Goal: Information Seeking & Learning: Learn about a topic

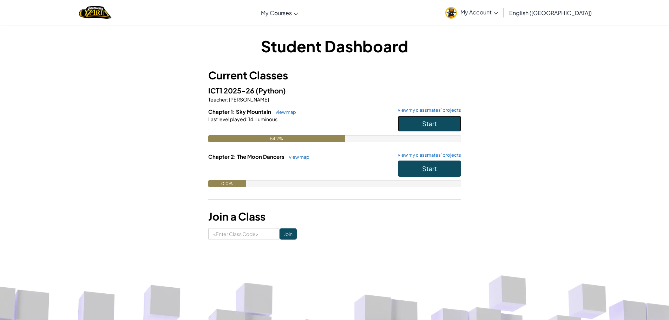
click at [433, 124] on span "Start" at bounding box center [429, 123] width 15 height 8
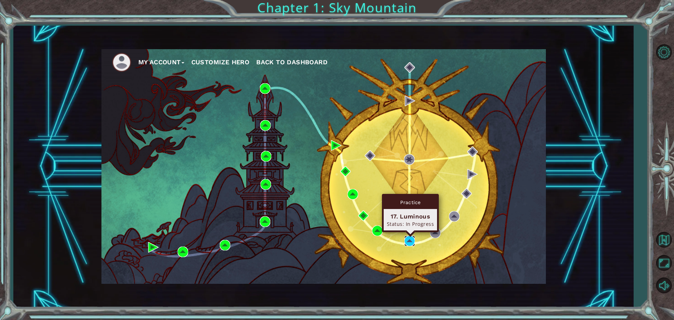
click at [407, 242] on img at bounding box center [409, 241] width 11 height 11
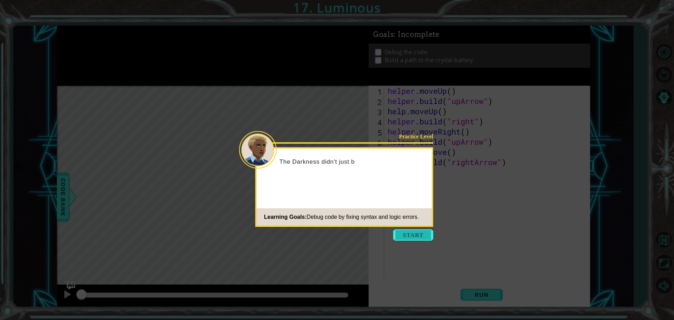
click at [412, 233] on button "Start" at bounding box center [413, 234] width 40 height 11
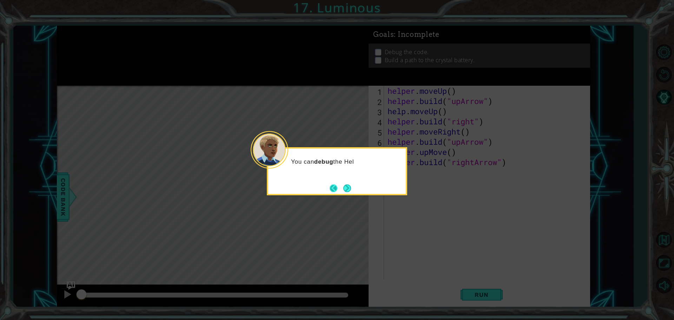
click at [337, 185] on button "Back" at bounding box center [337, 188] width 14 height 8
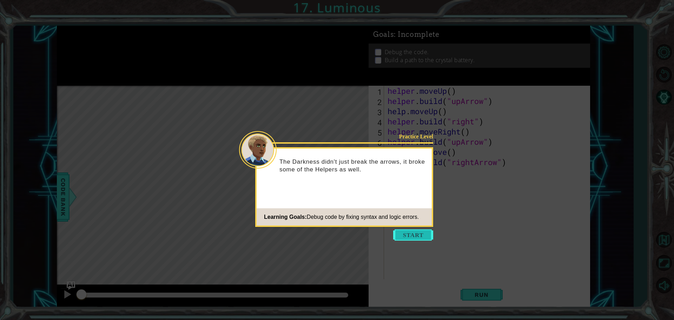
click at [405, 230] on button "Start" at bounding box center [413, 234] width 40 height 11
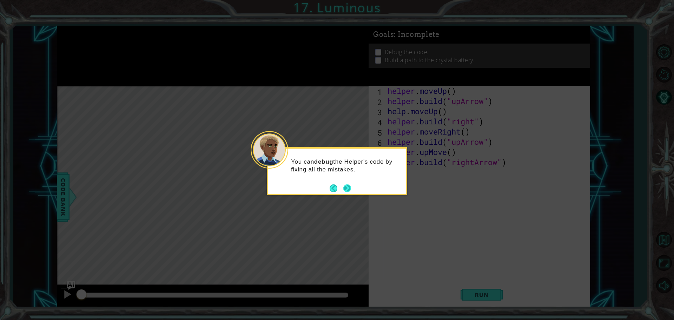
click at [343, 184] on button "Next" at bounding box center [347, 188] width 8 height 8
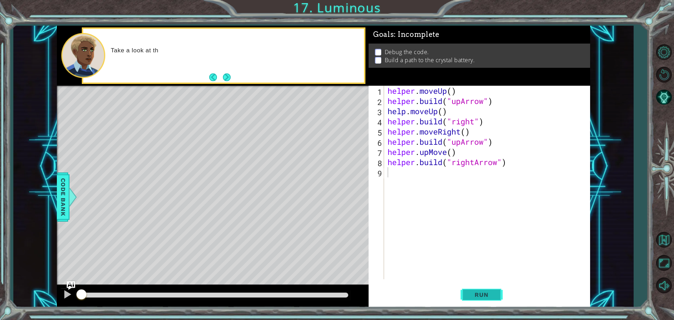
click at [472, 294] on span "Run" at bounding box center [482, 294] width 28 height 7
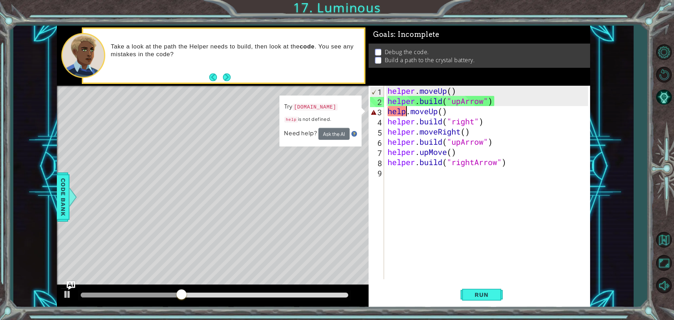
click at [406, 112] on div "helper . moveUp ( ) helper . build ( "upArrow" ) help . moveUp ( ) helper . bui…" at bounding box center [488, 193] width 205 height 214
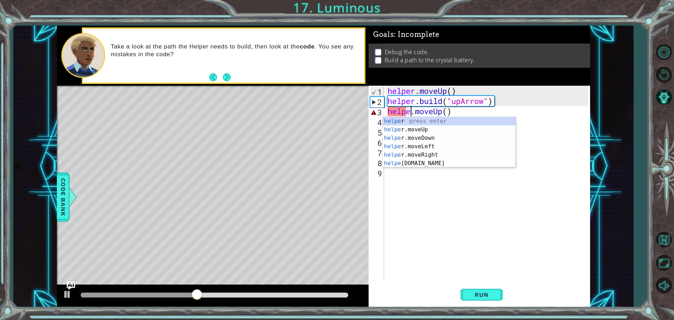
type textarea "helper.moveUp()"
click at [428, 226] on div "helper . moveUp ( ) helper . build ( "upArrow" ) helper . moveUp ( ) helper . b…" at bounding box center [488, 193] width 205 height 214
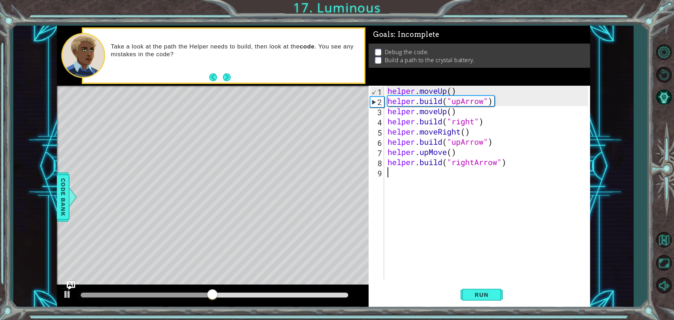
scroll to position [0, 0]
click at [479, 287] on button "Run" at bounding box center [482, 294] width 42 height 22
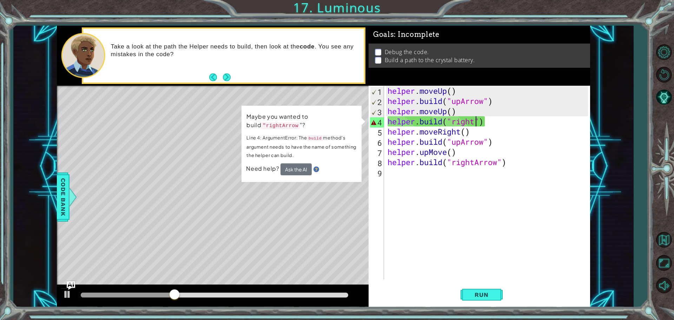
click at [475, 121] on div "helper . moveUp ( ) helper . build ( "upArrow" ) helper . moveUp ( ) helper . b…" at bounding box center [488, 193] width 205 height 214
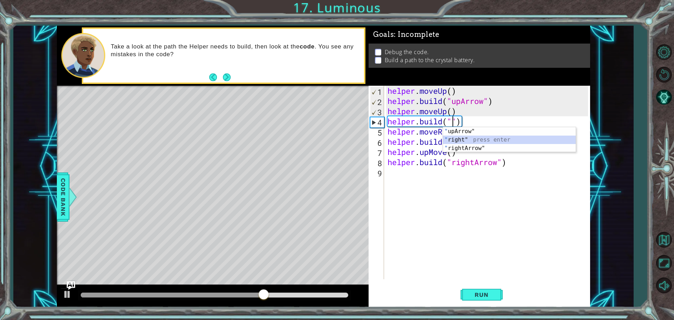
click at [466, 139] on div "" upArrow" press enter " right" press enter " rightArrow" press enter" at bounding box center [509, 148] width 133 height 42
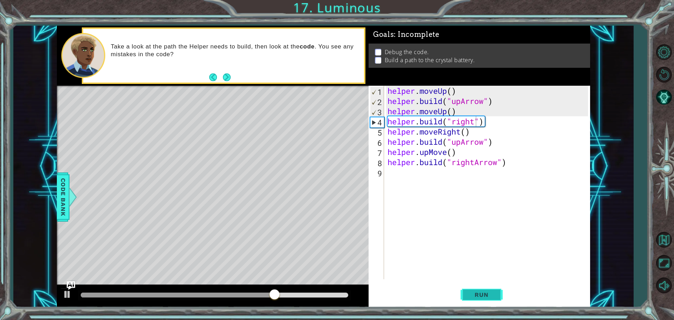
click at [483, 300] on button "Run" at bounding box center [482, 294] width 42 height 22
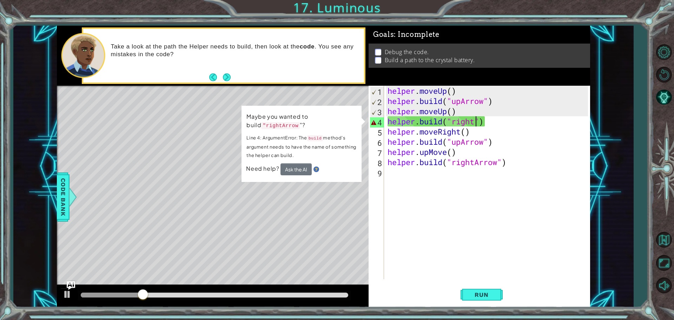
click at [443, 123] on div "helper . moveUp ( ) helper . build ( "upArrow" ) helper . moveUp ( ) helper . b…" at bounding box center [488, 193] width 205 height 214
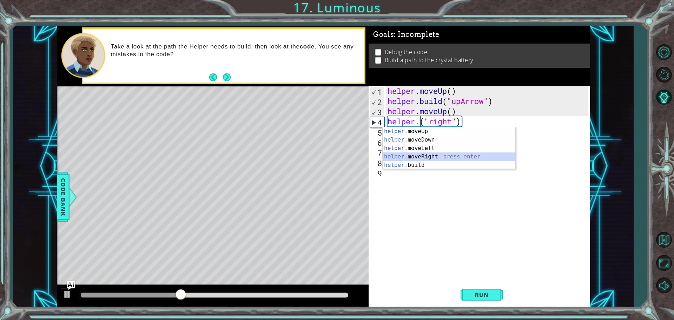
click at [435, 155] on div "helper. moveUp press enter helper. moveDown press enter helper. moveLeft press …" at bounding box center [449, 156] width 133 height 59
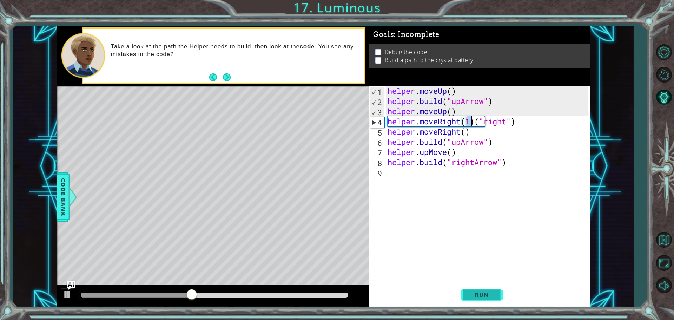
click at [486, 297] on span "Run" at bounding box center [482, 294] width 28 height 7
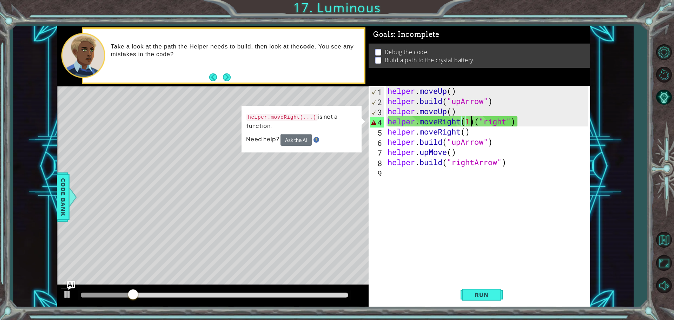
click at [515, 122] on div "helper . moveUp ( ) helper . build ( "upArrow" ) helper . moveUp ( ) helper . m…" at bounding box center [488, 193] width 205 height 214
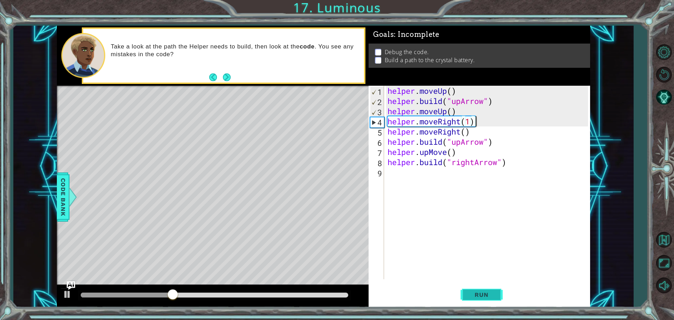
click at [469, 298] on span "Run" at bounding box center [482, 294] width 28 height 7
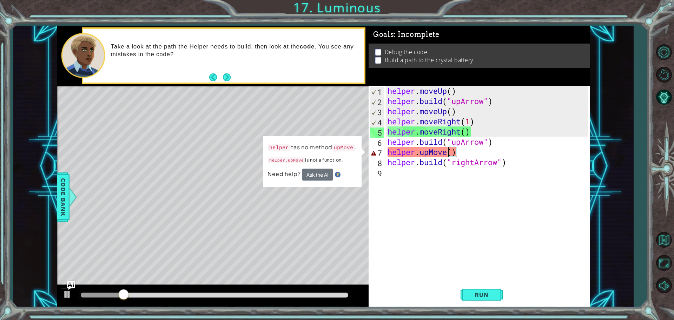
click at [447, 152] on div "helper . moveUp ( ) helper . build ( "upArrow" ) helper . moveUp ( ) helper . m…" at bounding box center [488, 193] width 205 height 214
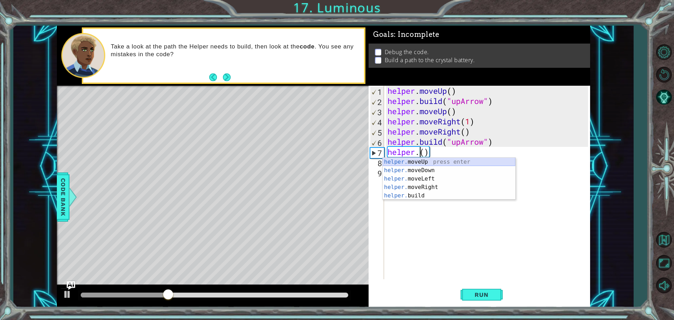
click at [430, 163] on div "helper. moveUp press enter helper. moveDown press enter helper. moveLeft press …" at bounding box center [449, 187] width 133 height 59
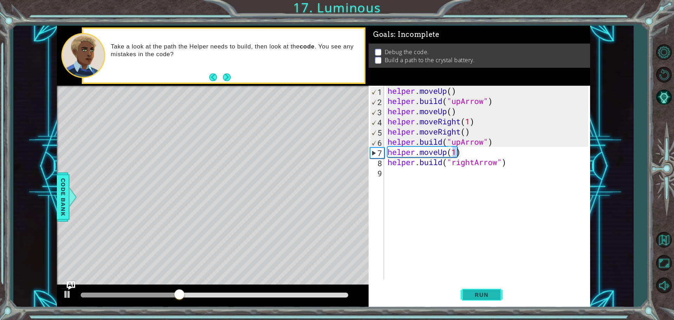
click at [481, 291] on span "Run" at bounding box center [482, 294] width 28 height 7
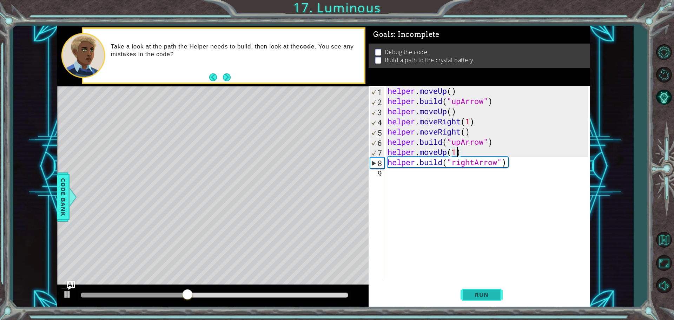
click at [482, 297] on span "Run" at bounding box center [482, 294] width 28 height 7
click at [468, 296] on span "Run" at bounding box center [482, 294] width 28 height 7
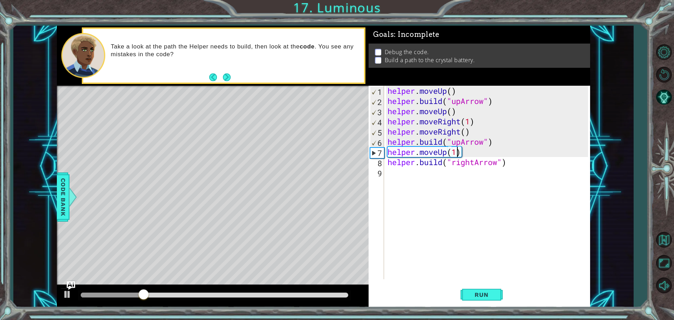
click at [479, 125] on div "helper . moveUp ( ) helper . build ( "upArrow" ) helper . moveUp ( ) helper . m…" at bounding box center [488, 193] width 205 height 214
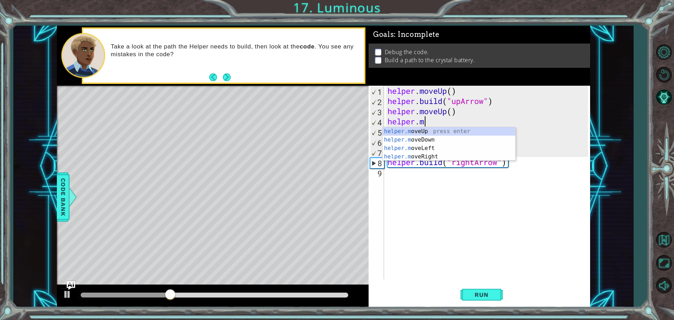
type textarea "h"
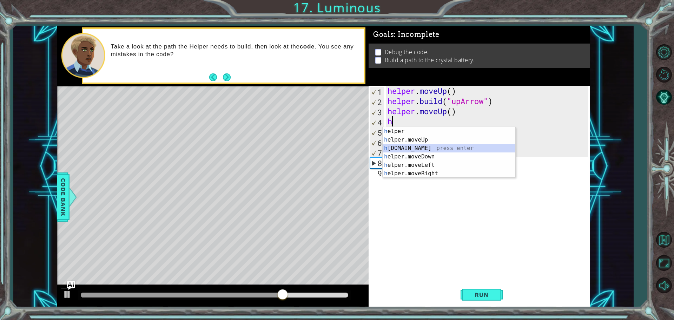
click at [430, 150] on div "h elper press enter h elper.moveUp press enter h [DOMAIN_NAME] press enter h el…" at bounding box center [449, 160] width 133 height 67
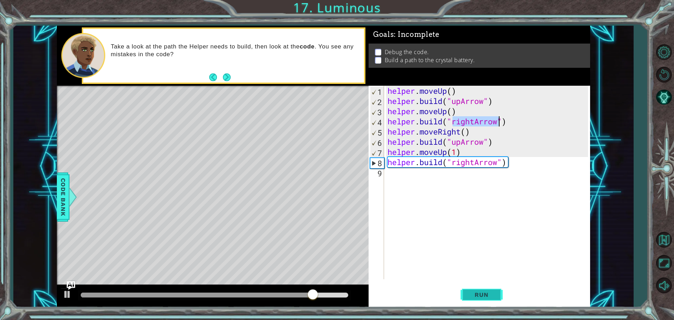
click at [486, 291] on span "Run" at bounding box center [482, 294] width 28 height 7
click at [487, 145] on div "helper . moveUp ( ) helper . build ( "upArrow" ) helper . moveUp ( ) helper . b…" at bounding box center [488, 193] width 205 height 214
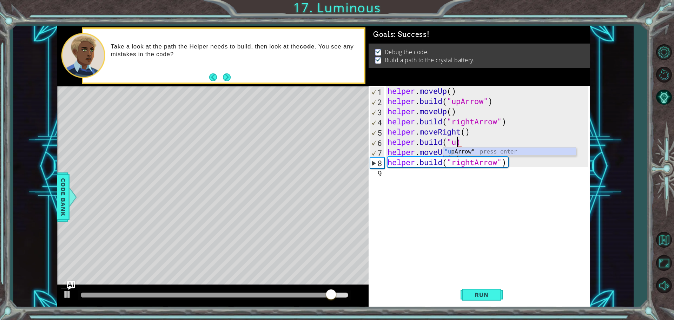
type textarea "[DOMAIN_NAME](")"
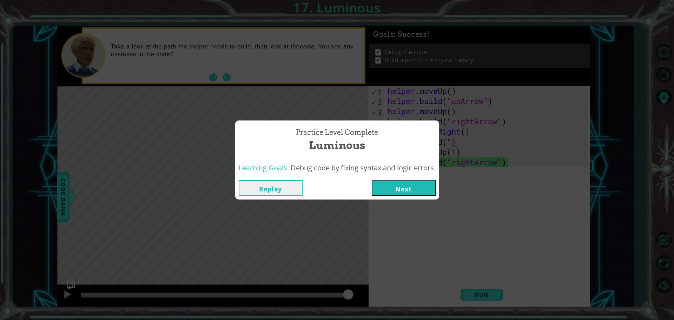
click at [419, 183] on button "Next" at bounding box center [404, 188] width 64 height 16
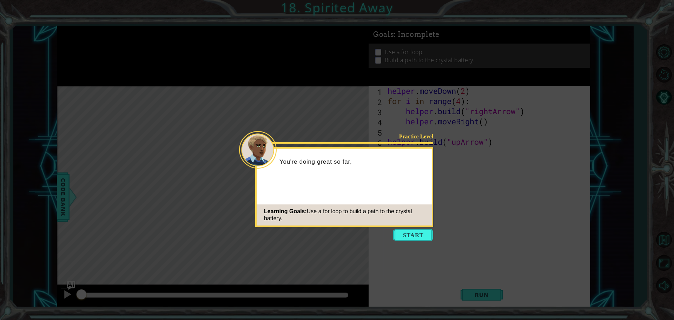
click at [417, 234] on button "Start" at bounding box center [413, 234] width 40 height 11
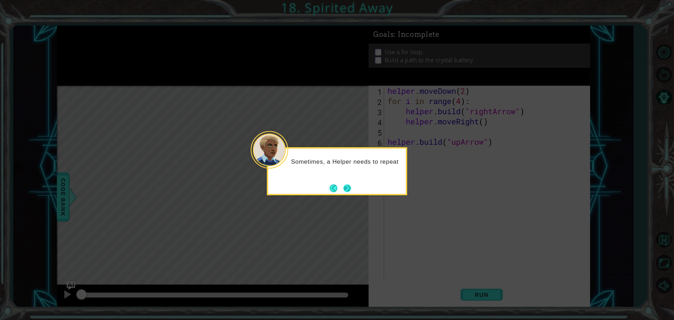
click at [349, 186] on button "Next" at bounding box center [347, 188] width 8 height 8
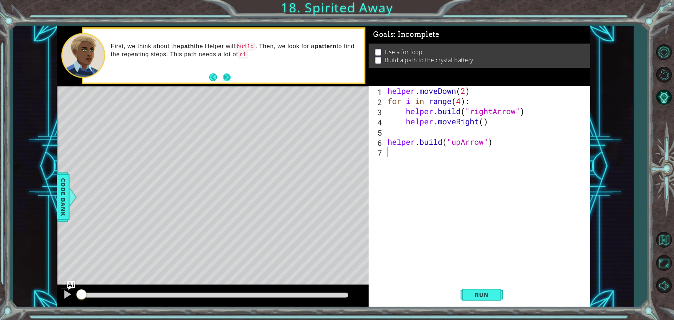
click at [228, 74] on button "Next" at bounding box center [227, 77] width 8 height 8
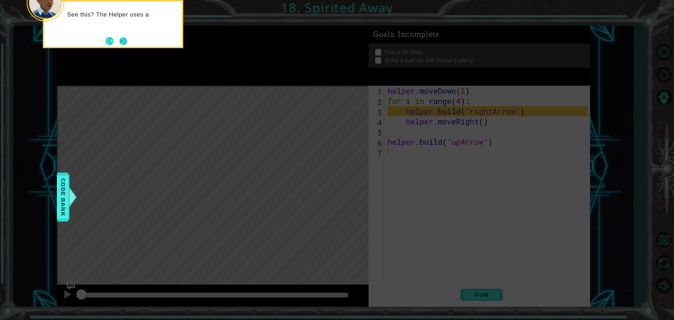
click at [124, 42] on button "Next" at bounding box center [123, 41] width 8 height 8
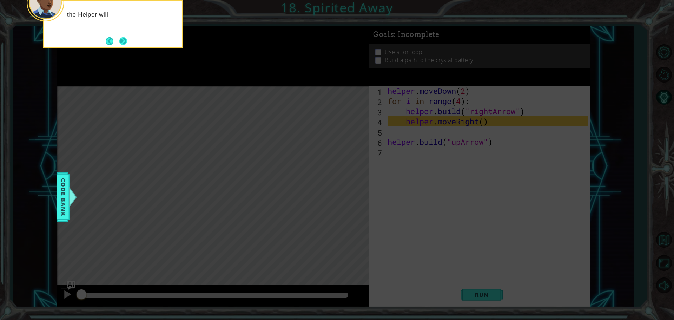
click at [125, 43] on button "Next" at bounding box center [123, 41] width 8 height 8
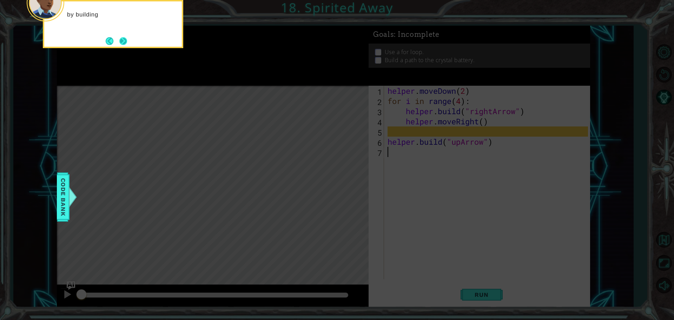
click at [125, 43] on button "Next" at bounding box center [123, 41] width 8 height 8
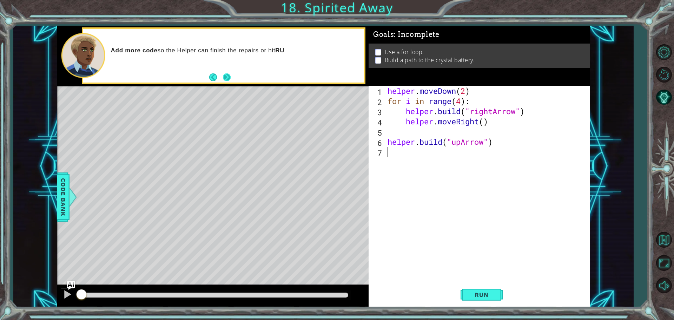
click at [226, 75] on button "Next" at bounding box center [227, 77] width 8 height 8
click at [470, 296] on span "Run" at bounding box center [482, 294] width 28 height 7
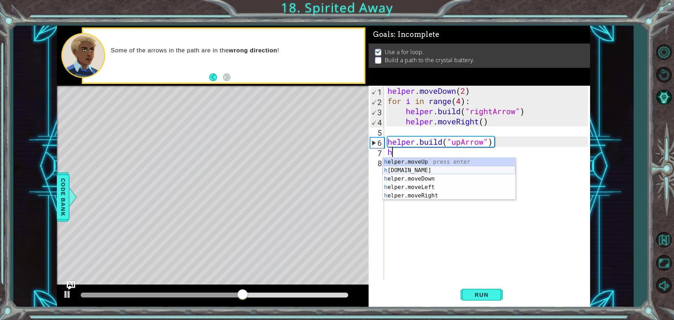
click at [415, 169] on div "h elper.moveUp press enter h [DOMAIN_NAME] press enter h elper.moveDown press e…" at bounding box center [449, 187] width 133 height 59
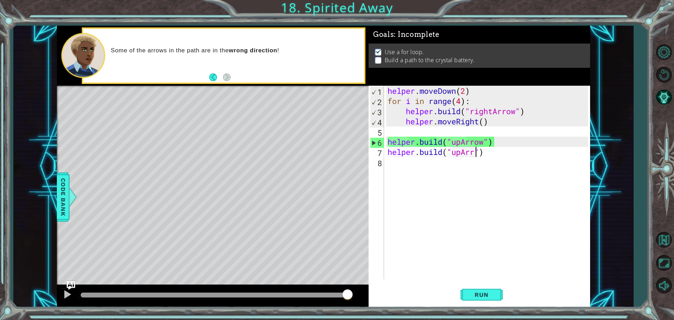
scroll to position [0, 4]
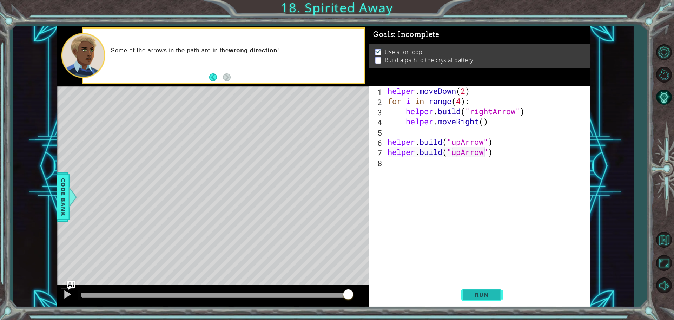
click at [480, 299] on button "Run" at bounding box center [482, 294] width 42 height 22
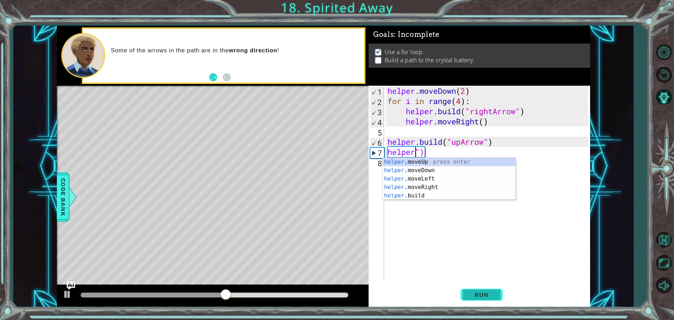
scroll to position [0, 1]
click at [424, 161] on div "help er.moveUp press enter help er.moveDown press enter help er.moveLeft press …" at bounding box center [449, 187] width 133 height 59
type textarea "helper.moveUp(1)")"
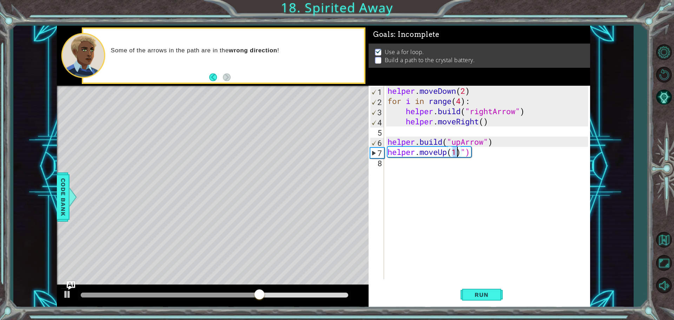
click at [417, 165] on div "helper . moveDown ( 2 ) for i in range ( 4 ) : helper . build ( "rightArrow" ) …" at bounding box center [488, 193] width 205 height 214
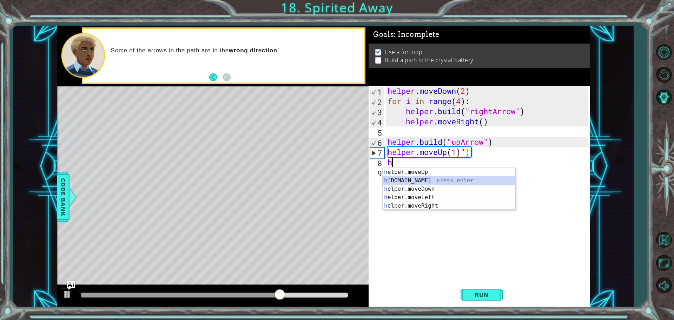
click at [408, 181] on div "h elper.moveUp press enter h [DOMAIN_NAME] press enter h elper.moveDown press e…" at bounding box center [449, 197] width 133 height 59
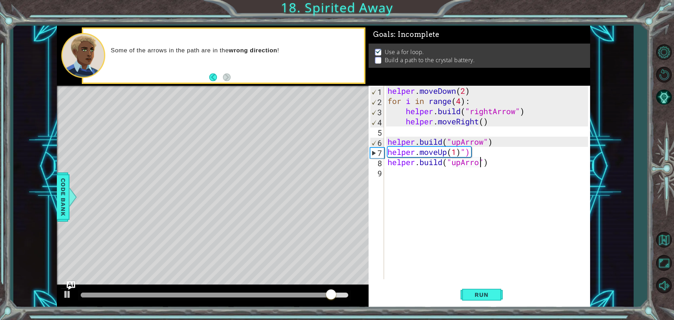
scroll to position [0, 4]
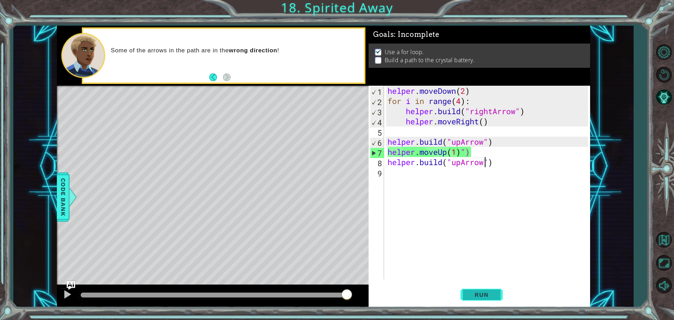
click at [481, 292] on span "Run" at bounding box center [482, 294] width 28 height 7
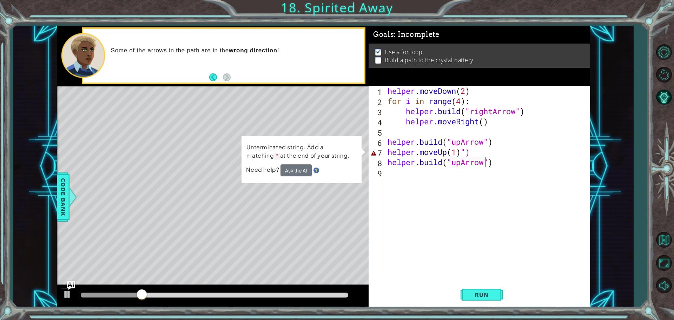
click at [469, 154] on div "helper . moveDown ( 2 ) for i in range ( 4 ) : helper . build ( "rightArrow" ) …" at bounding box center [488, 193] width 205 height 214
click at [466, 152] on div "helper . moveDown ( 2 ) for i in range ( 4 ) : helper . build ( "rightArrow" ) …" at bounding box center [488, 193] width 205 height 214
click at [470, 151] on div "helper . moveDown ( 2 ) for i in range ( 4 ) : helper . build ( "rightArrow" ) …" at bounding box center [488, 193] width 205 height 214
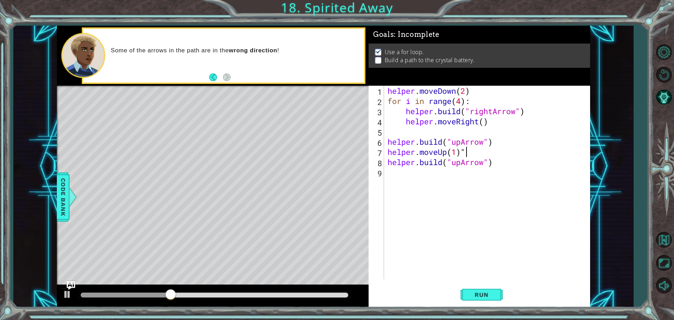
type textarea "helper.moveUp(1)"
click at [479, 299] on button "Run" at bounding box center [482, 294] width 42 height 22
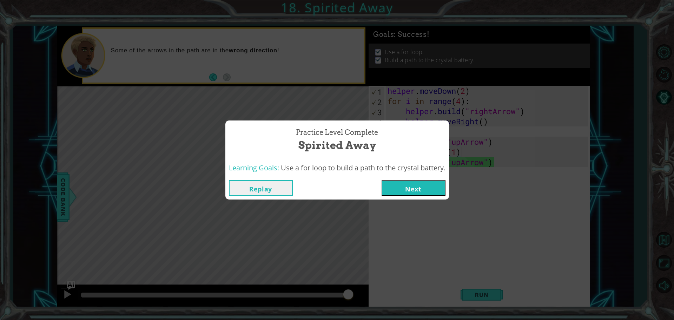
click at [396, 193] on button "Next" at bounding box center [414, 188] width 64 height 16
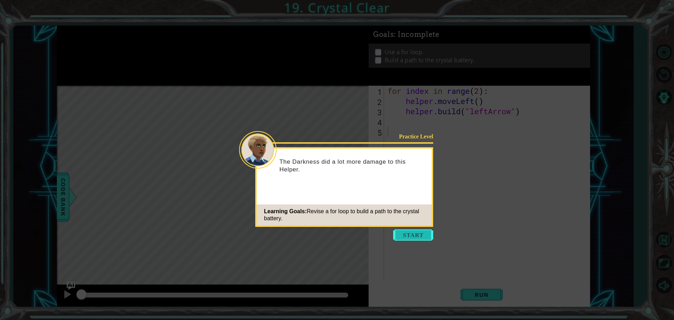
click at [404, 232] on button "Start" at bounding box center [413, 234] width 40 height 11
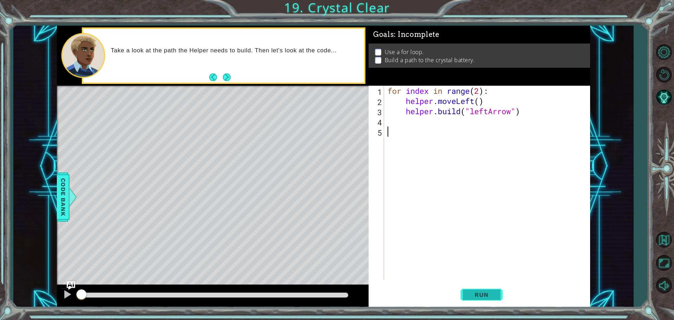
click at [471, 290] on button "Run" at bounding box center [482, 294] width 42 height 22
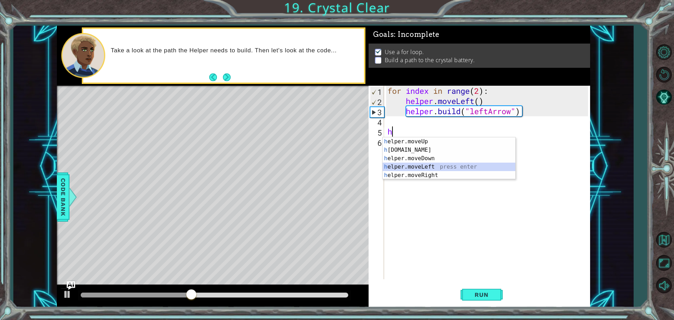
click at [403, 168] on div "h elper.moveUp press enter h [DOMAIN_NAME] press enter h elper.moveDown press e…" at bounding box center [449, 166] width 133 height 59
type textarea "helper.moveLeft(1)"
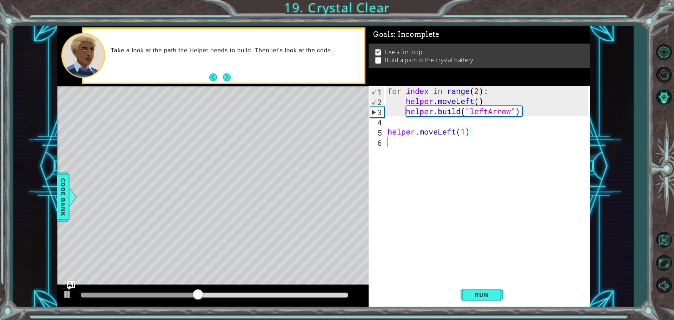
click at [396, 147] on div "for index in range ( 2 ) : helper . moveLeft ( ) helper . build ( "leftArrow" )…" at bounding box center [488, 193] width 205 height 214
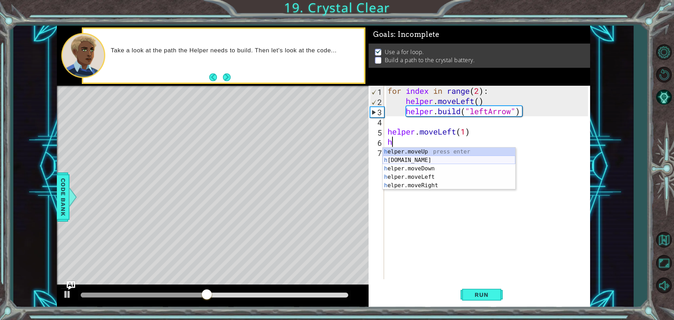
click at [408, 160] on div "h elper.moveUp press enter h [DOMAIN_NAME] press enter h elper.moveDown press e…" at bounding box center [449, 176] width 133 height 59
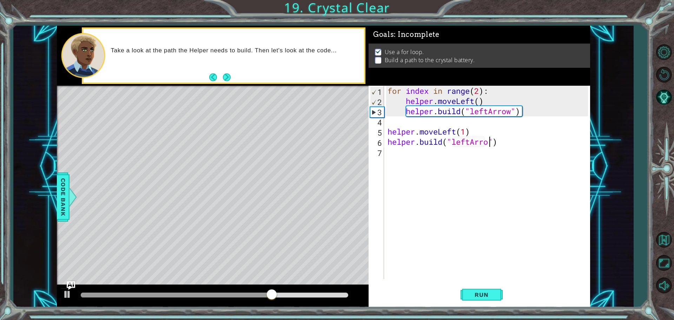
scroll to position [0, 5]
type textarea "[DOMAIN_NAME]("leftArrow")"
click at [409, 160] on div "for index in range ( 2 ) : helper . moveLeft ( ) helper . build ( "leftArrow" )…" at bounding box center [488, 193] width 205 height 214
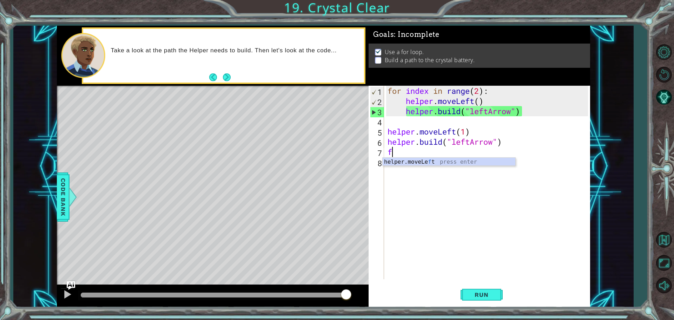
click at [408, 160] on div "helper.moveLe f t press enter" at bounding box center [449, 170] width 133 height 25
type textarea "helper.moveLeft(1)"
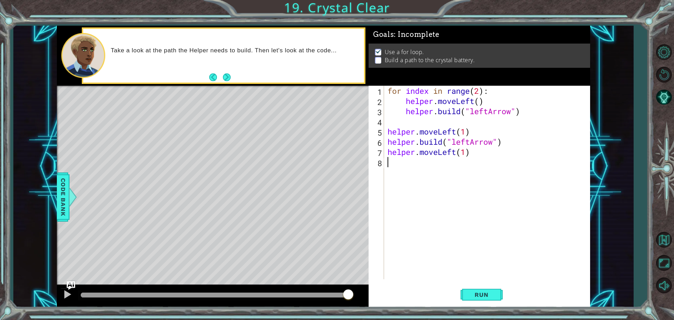
click at [408, 160] on div "for index in range ( 2 ) : helper . moveLeft ( ) helper . build ( "leftArrow" )…" at bounding box center [488, 193] width 205 height 214
click at [409, 174] on div "helper. b uild press enter" at bounding box center [449, 180] width 133 height 25
type textarea "[DOMAIN_NAME]("leftArrow")"
click at [473, 292] on span "Run" at bounding box center [482, 294] width 28 height 7
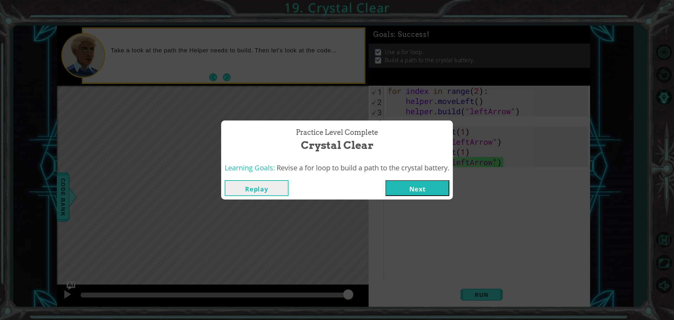
click at [426, 191] on button "Next" at bounding box center [417, 188] width 64 height 16
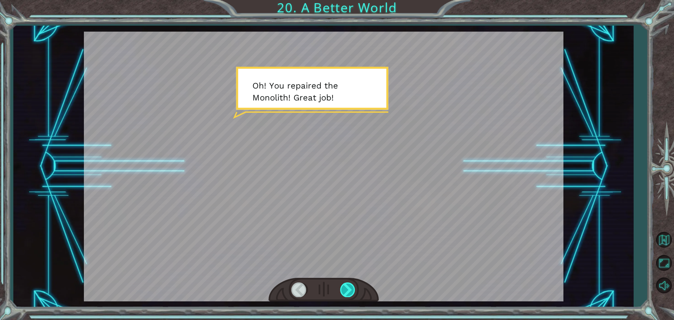
click at [349, 288] on div at bounding box center [348, 289] width 16 height 14
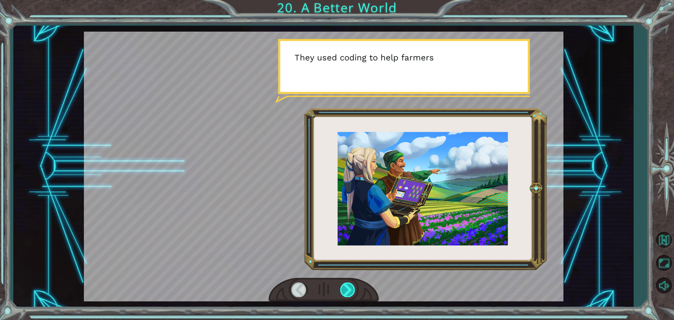
click at [349, 288] on div at bounding box center [348, 289] width 16 height 14
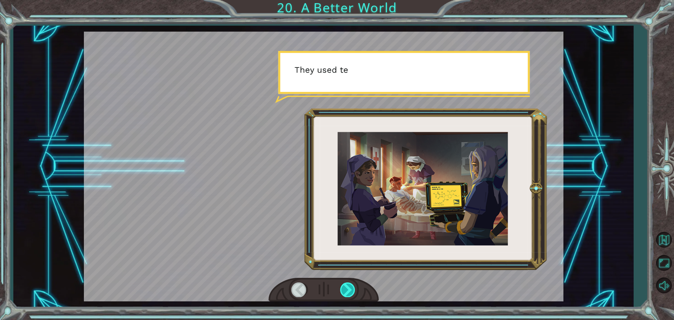
click at [349, 288] on div at bounding box center [348, 289] width 16 height 14
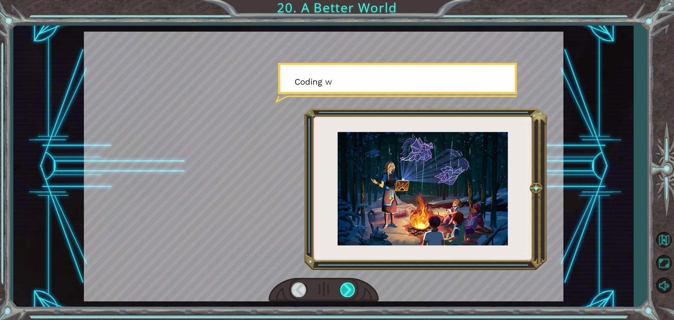
click at [349, 288] on div at bounding box center [348, 289] width 16 height 14
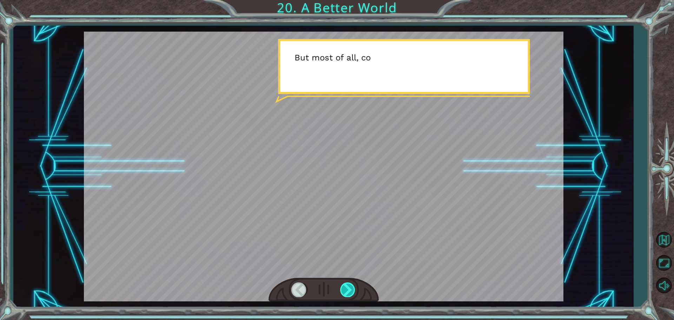
click at [349, 288] on div at bounding box center [348, 289] width 16 height 14
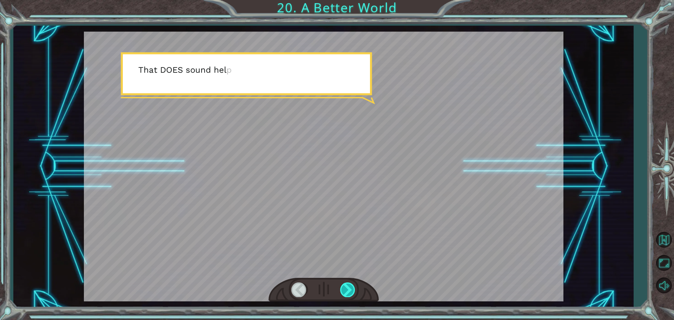
click at [349, 288] on div at bounding box center [348, 289] width 16 height 14
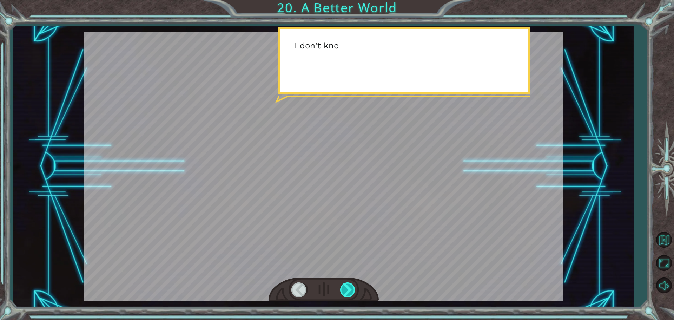
click at [349, 288] on div at bounding box center [348, 289] width 16 height 14
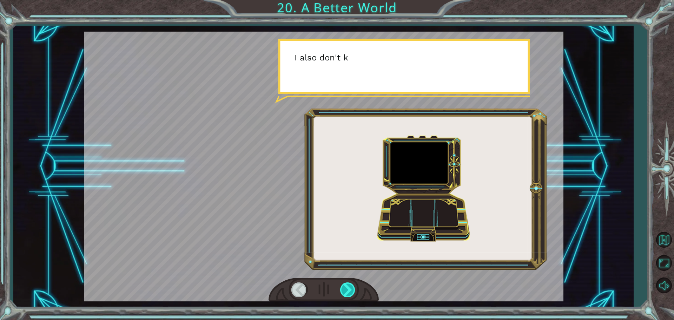
click at [349, 288] on div at bounding box center [348, 289] width 16 height 14
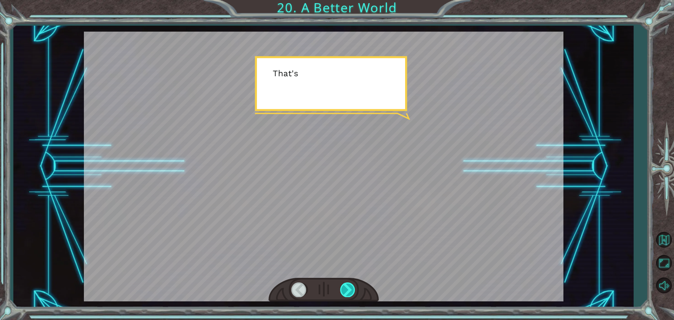
click at [349, 288] on div at bounding box center [348, 289] width 16 height 14
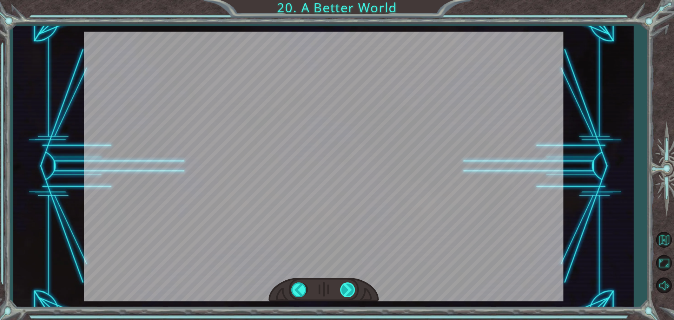
click at [349, 288] on div at bounding box center [348, 289] width 16 height 14
click at [293, 133] on div at bounding box center [324, 167] width 480 height 270
click at [336, 214] on div at bounding box center [324, 167] width 480 height 270
click at [401, 269] on div at bounding box center [324, 167] width 480 height 270
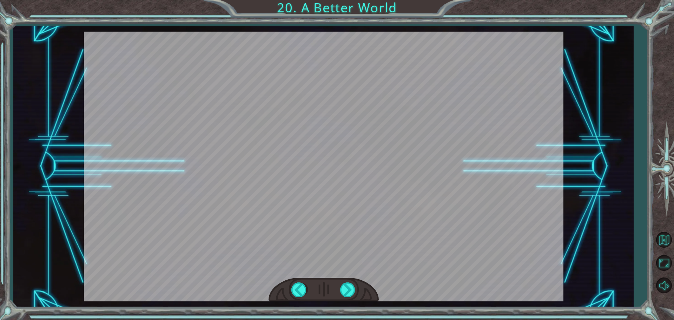
click at [213, 121] on div at bounding box center [324, 167] width 480 height 270
click at [347, 290] on div at bounding box center [348, 289] width 16 height 14
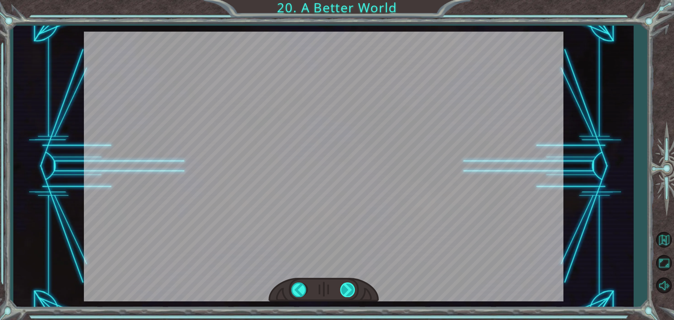
click at [347, 290] on div at bounding box center [348, 289] width 16 height 14
